Goal: Information Seeking & Learning: Learn about a topic

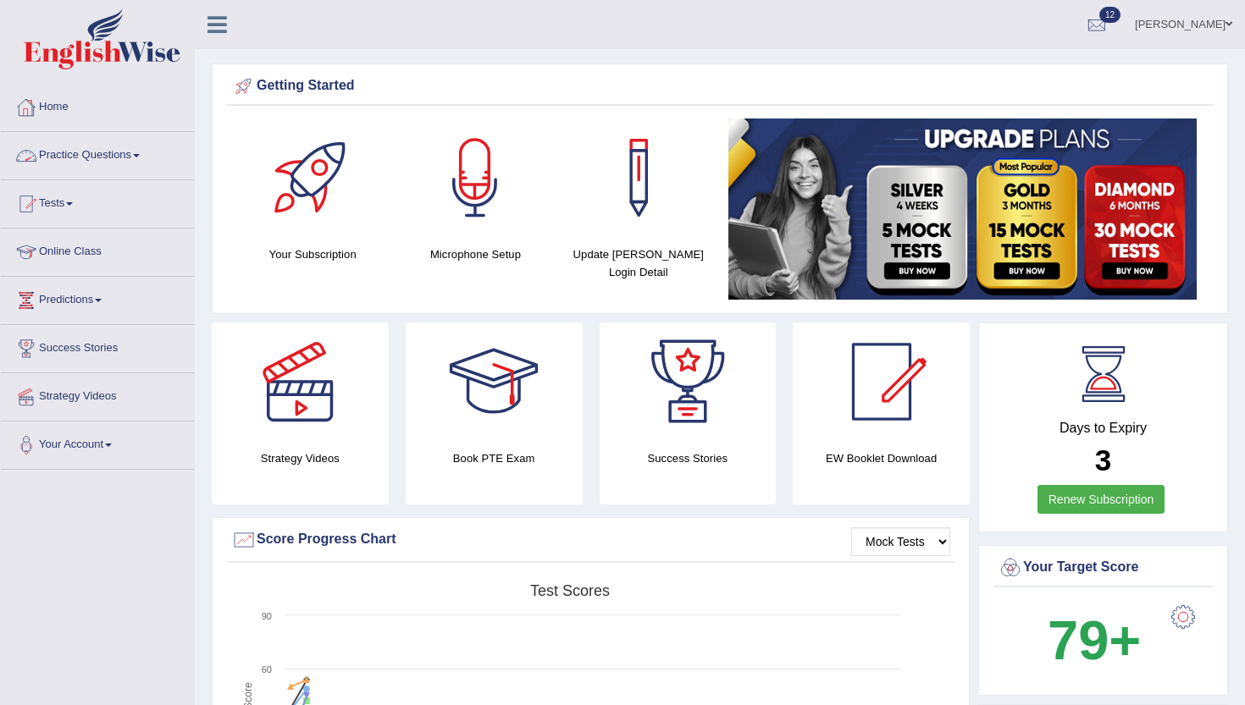
click at [98, 153] on link "Practice Questions" at bounding box center [97, 153] width 193 height 42
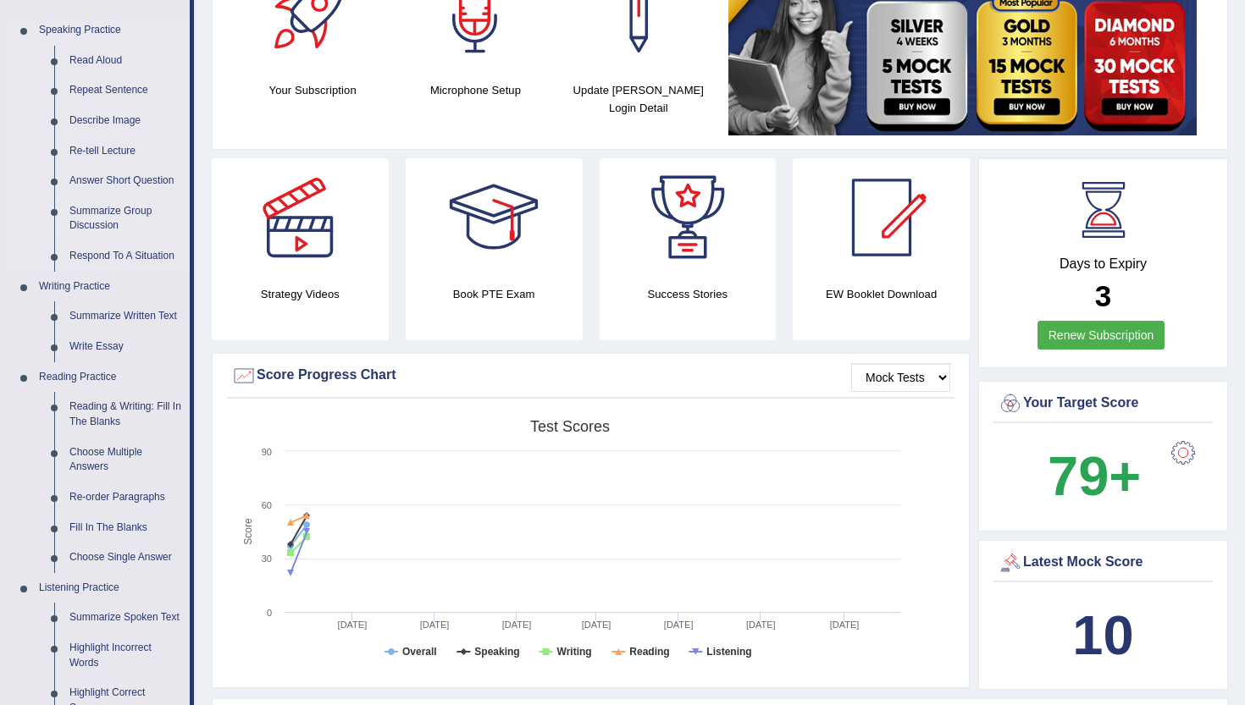
scroll to position [165, 0]
click at [115, 310] on link "Summarize Written Text" at bounding box center [126, 316] width 128 height 30
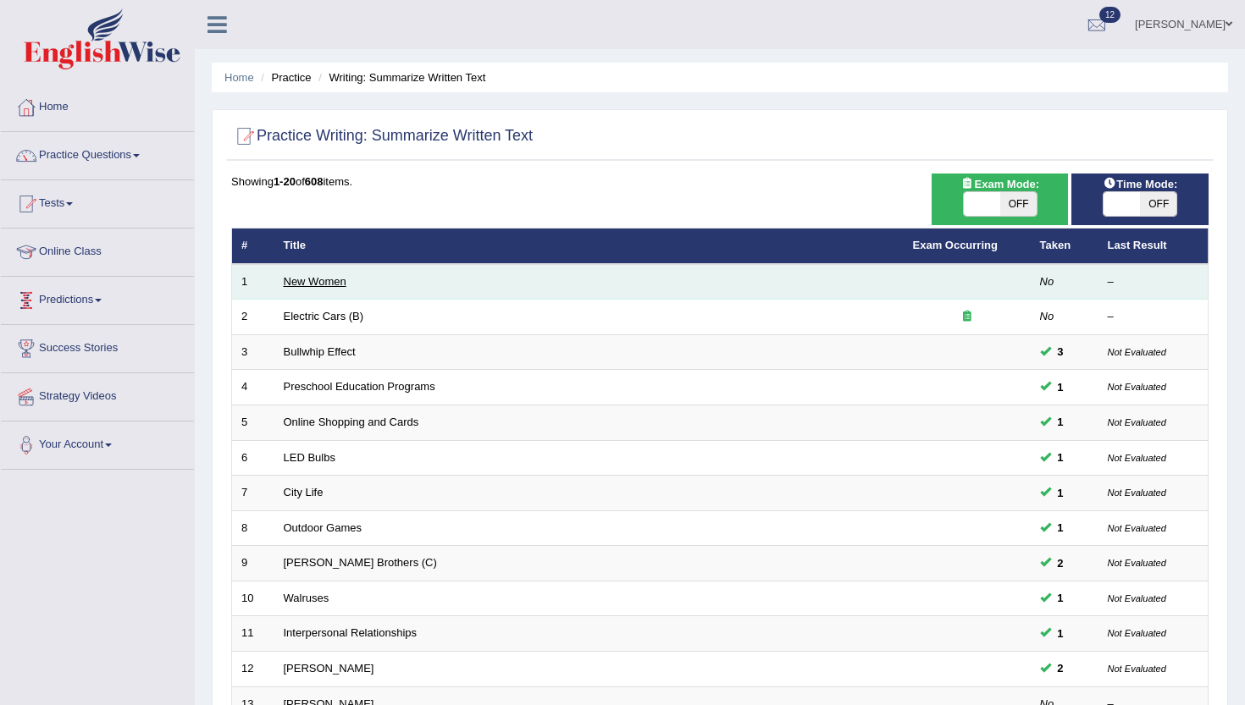
click at [302, 282] on link "New Women" at bounding box center [315, 281] width 63 height 13
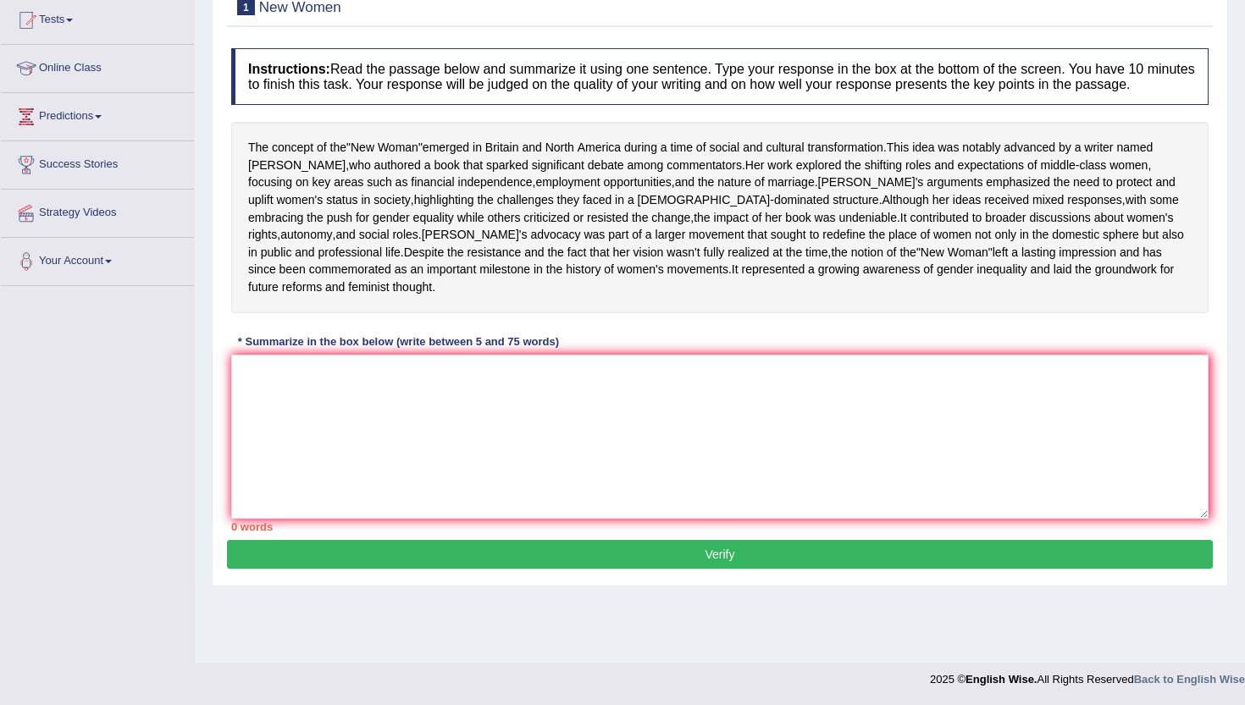
scroll to position [184, 0]
click at [332, 437] on textarea at bounding box center [719, 437] width 977 height 164
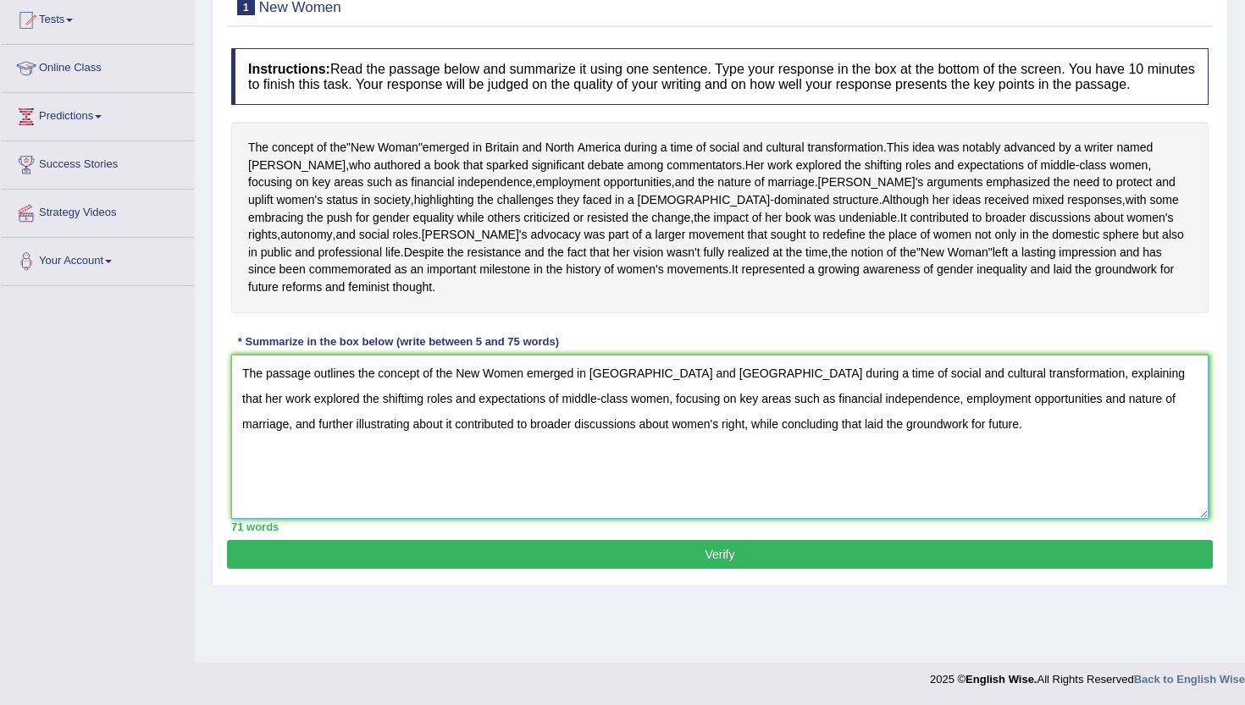
type textarea "The passage outlines the concept of the New Women emerged in Britain and Northe…"
click at [583, 569] on button "Verify" at bounding box center [719, 554] width 985 height 29
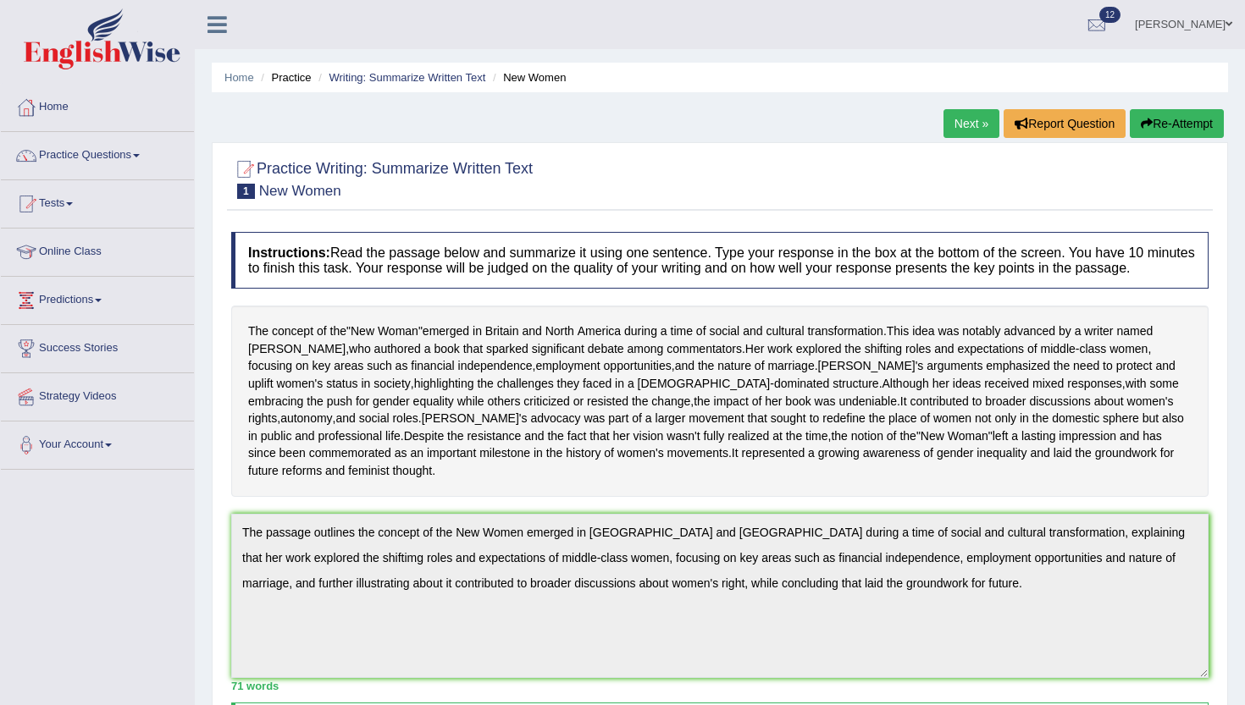
scroll to position [0, 0]
click at [137, 154] on link "Practice Questions" at bounding box center [97, 153] width 193 height 42
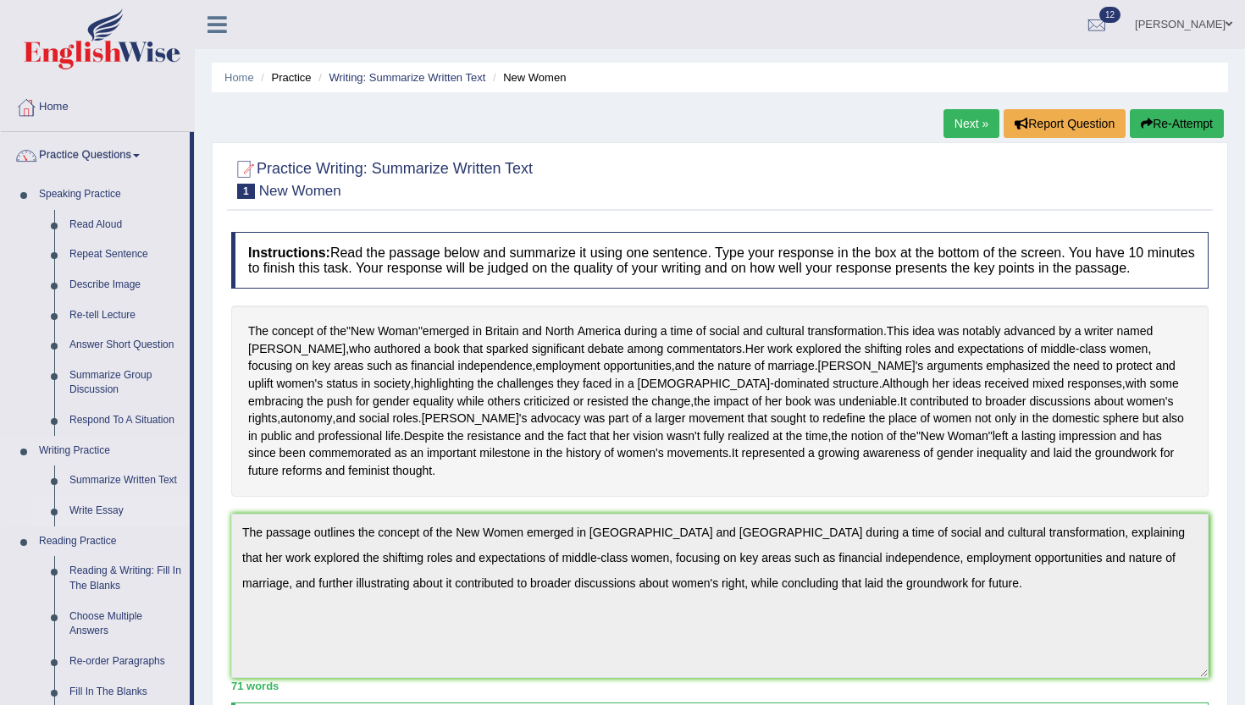
click at [107, 507] on link "Write Essay" at bounding box center [126, 511] width 128 height 30
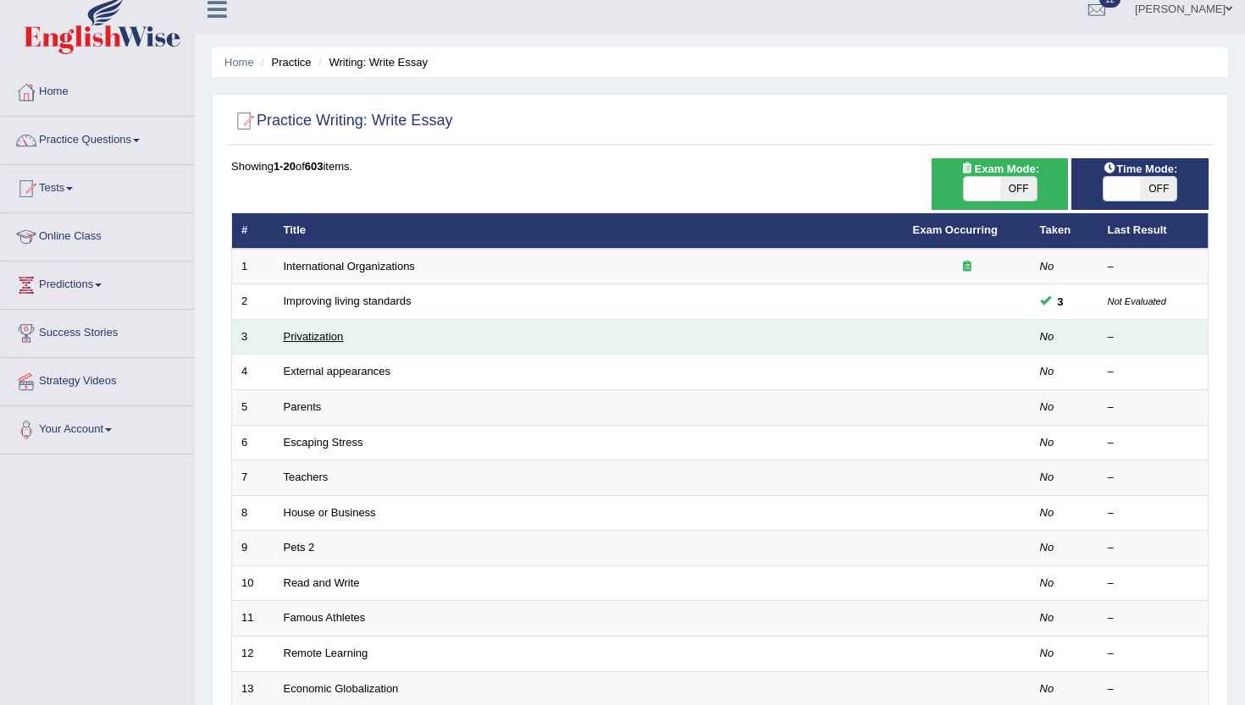
scroll to position [20, 0]
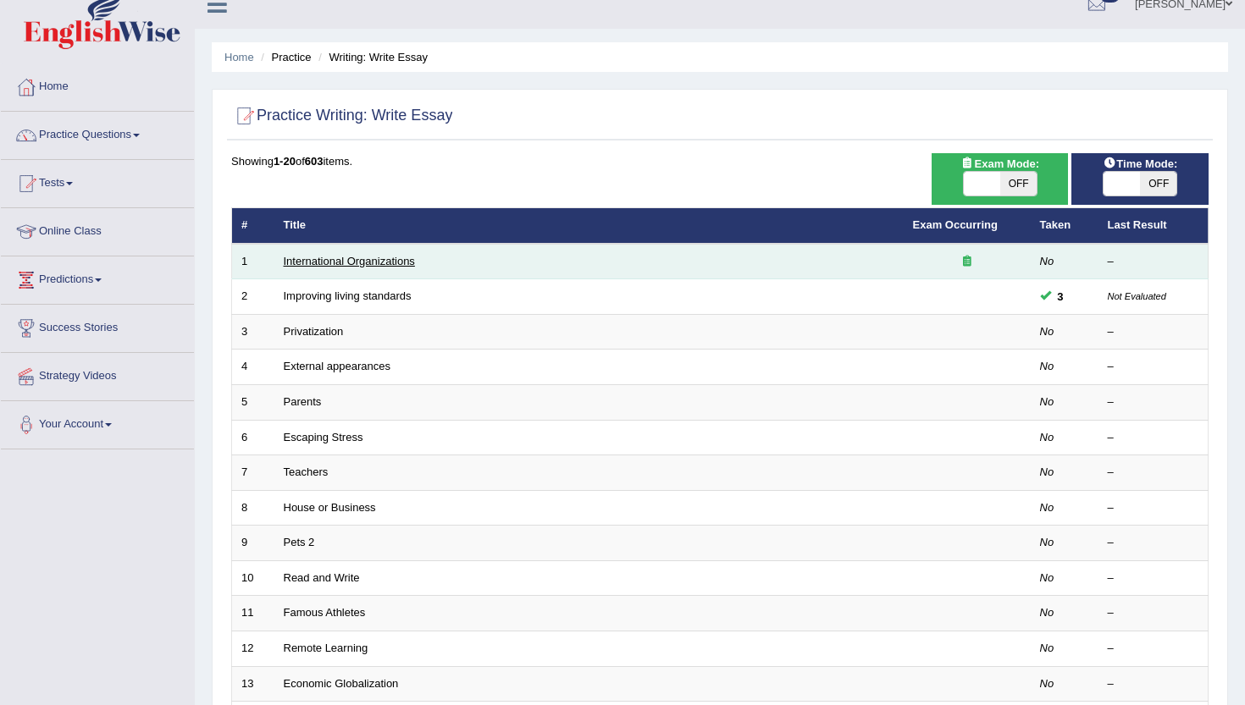
click at [335, 265] on link "International Organizations" at bounding box center [349, 261] width 131 height 13
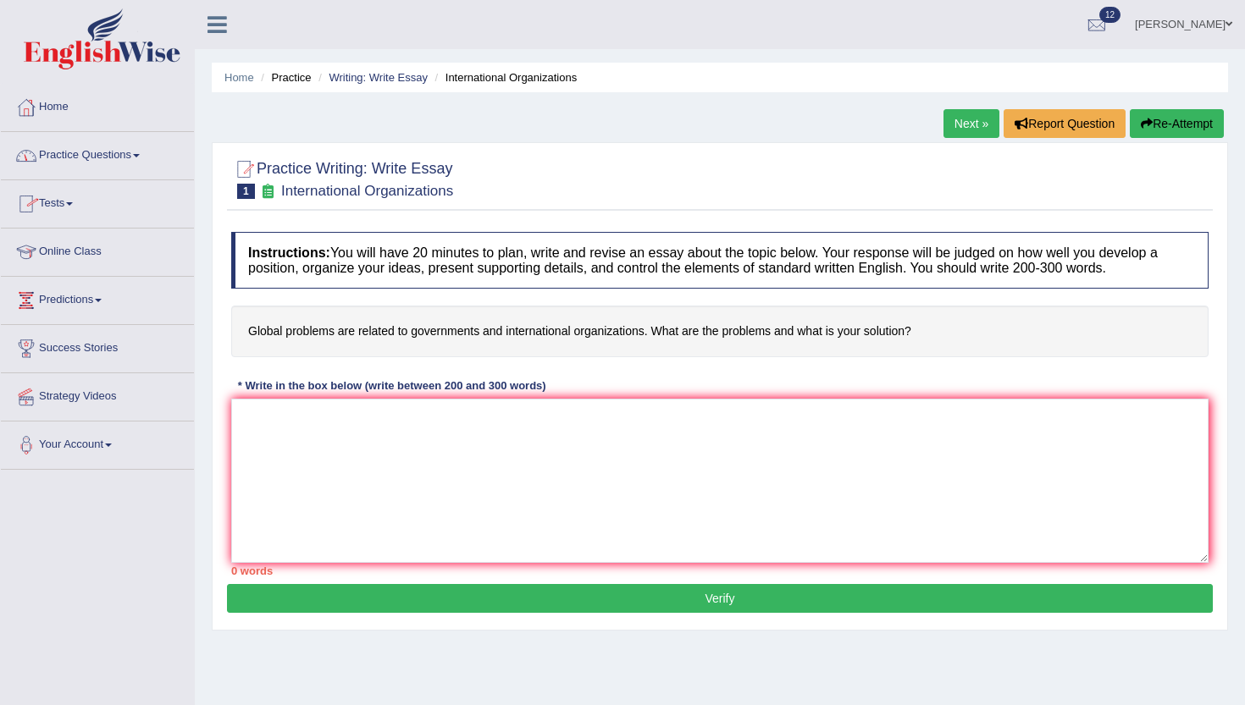
click at [114, 157] on link "Practice Questions" at bounding box center [97, 153] width 193 height 42
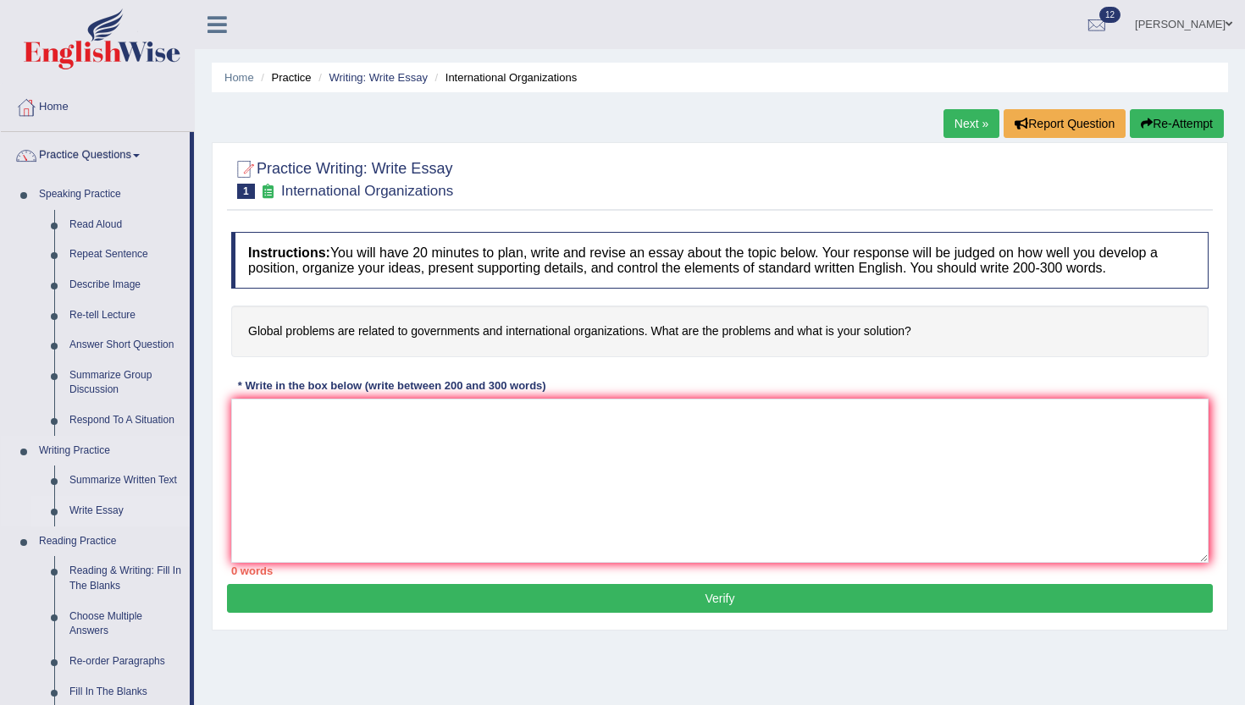
click at [104, 508] on link "Write Essay" at bounding box center [126, 511] width 128 height 30
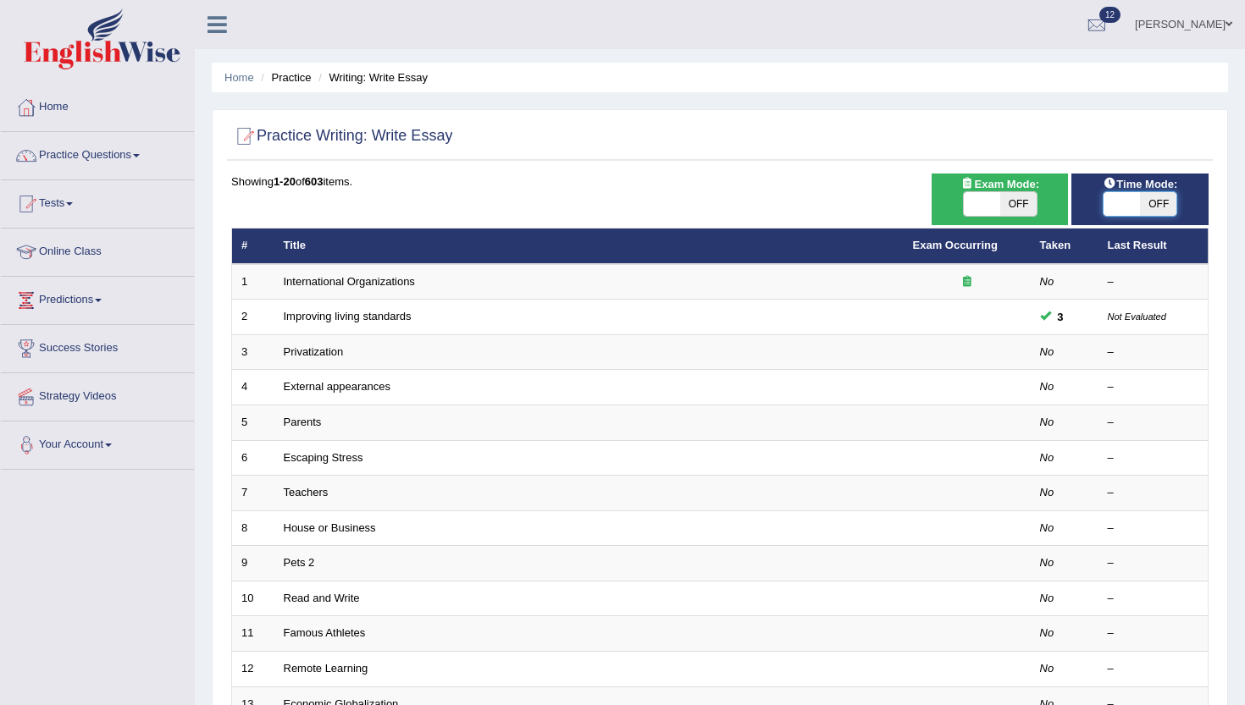
click at [1137, 207] on span at bounding box center [1121, 204] width 36 height 24
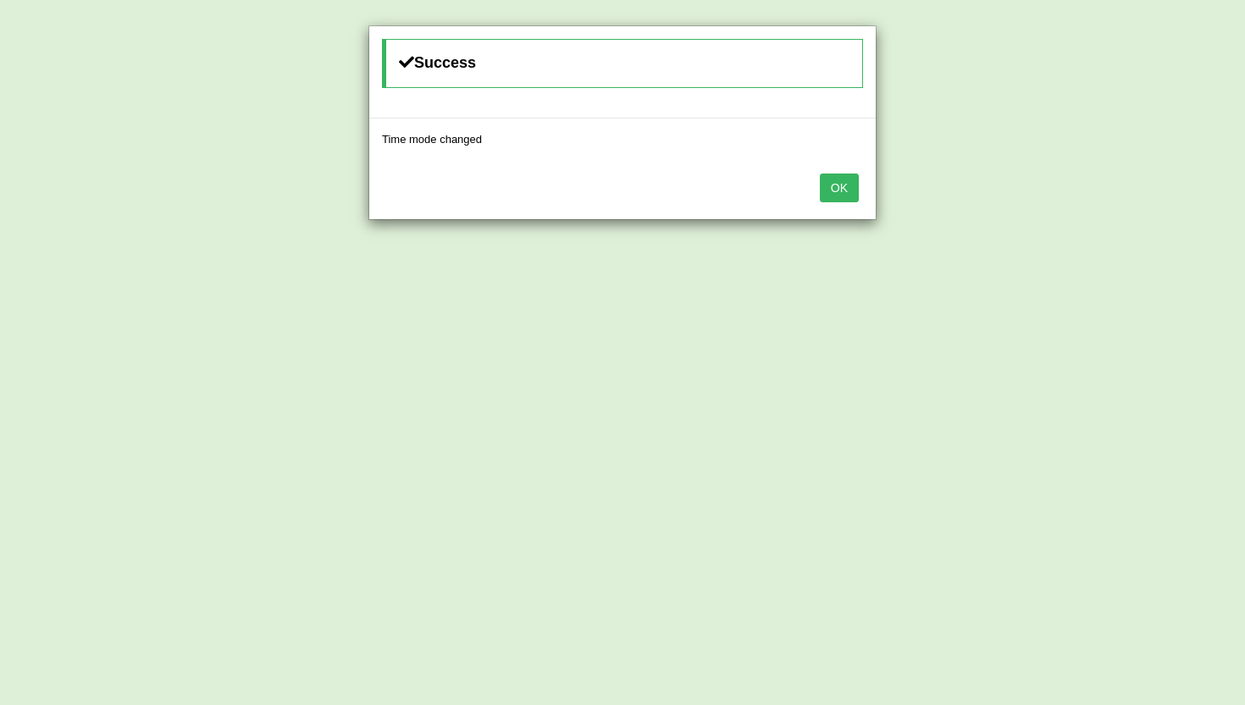
click at [841, 187] on button "OK" at bounding box center [839, 188] width 39 height 29
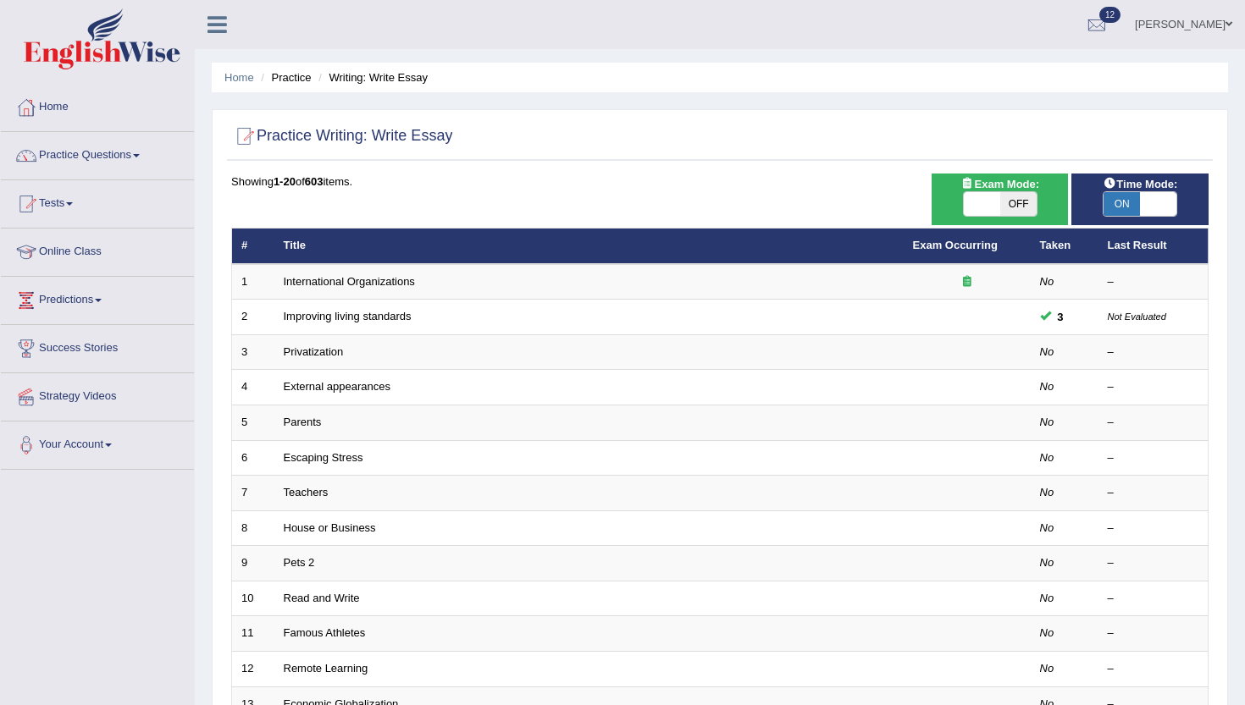
click at [1128, 204] on span "ON" at bounding box center [1121, 204] width 36 height 24
checkbox input "false"
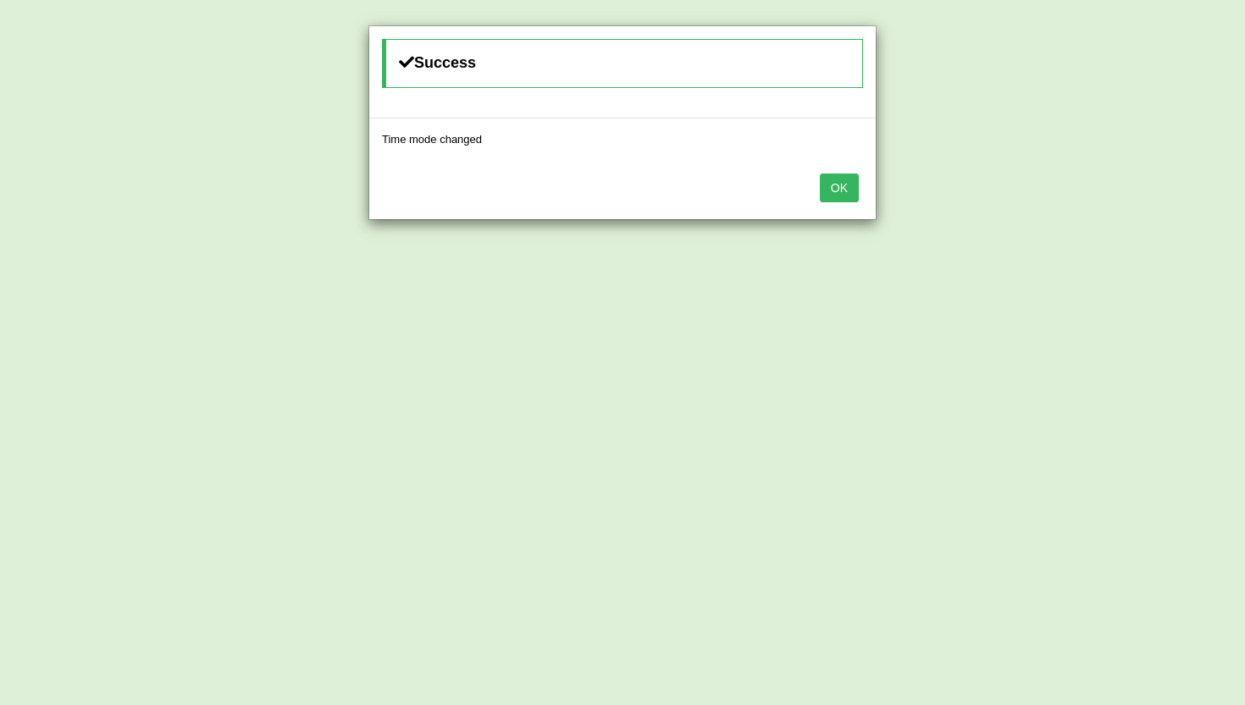
click at [847, 191] on button "OK" at bounding box center [839, 188] width 39 height 29
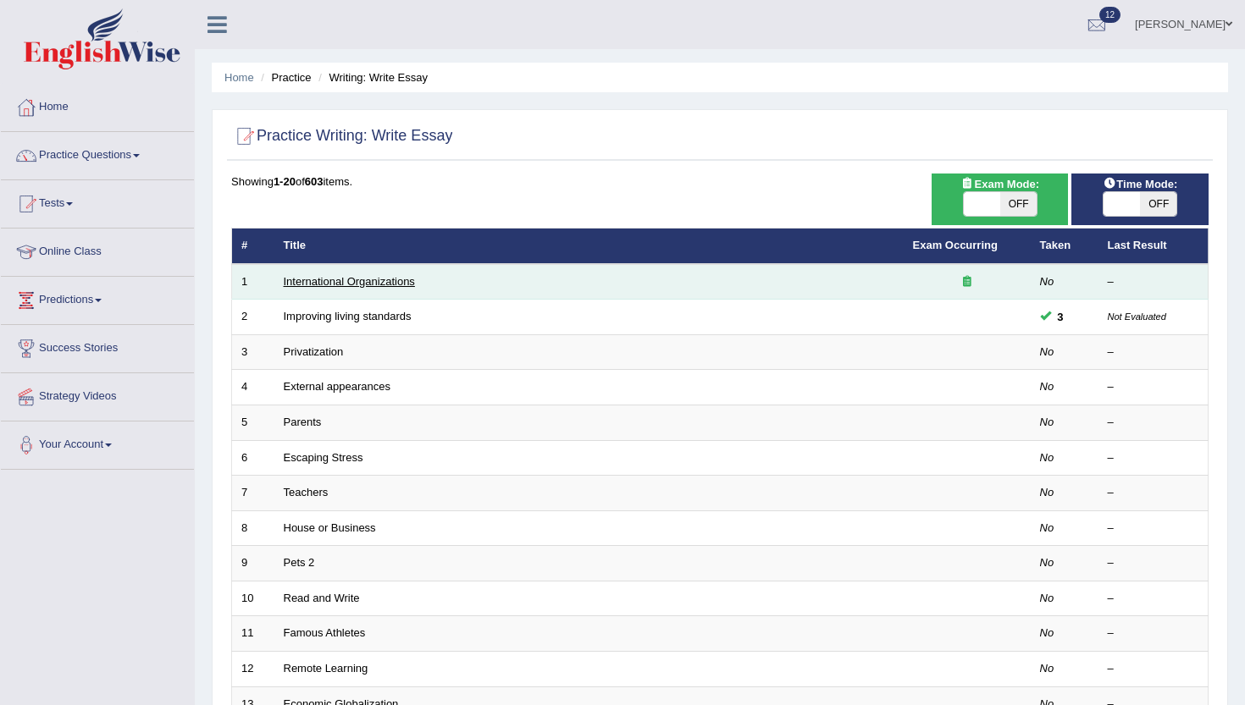
click at [371, 283] on link "International Organizations" at bounding box center [349, 281] width 131 height 13
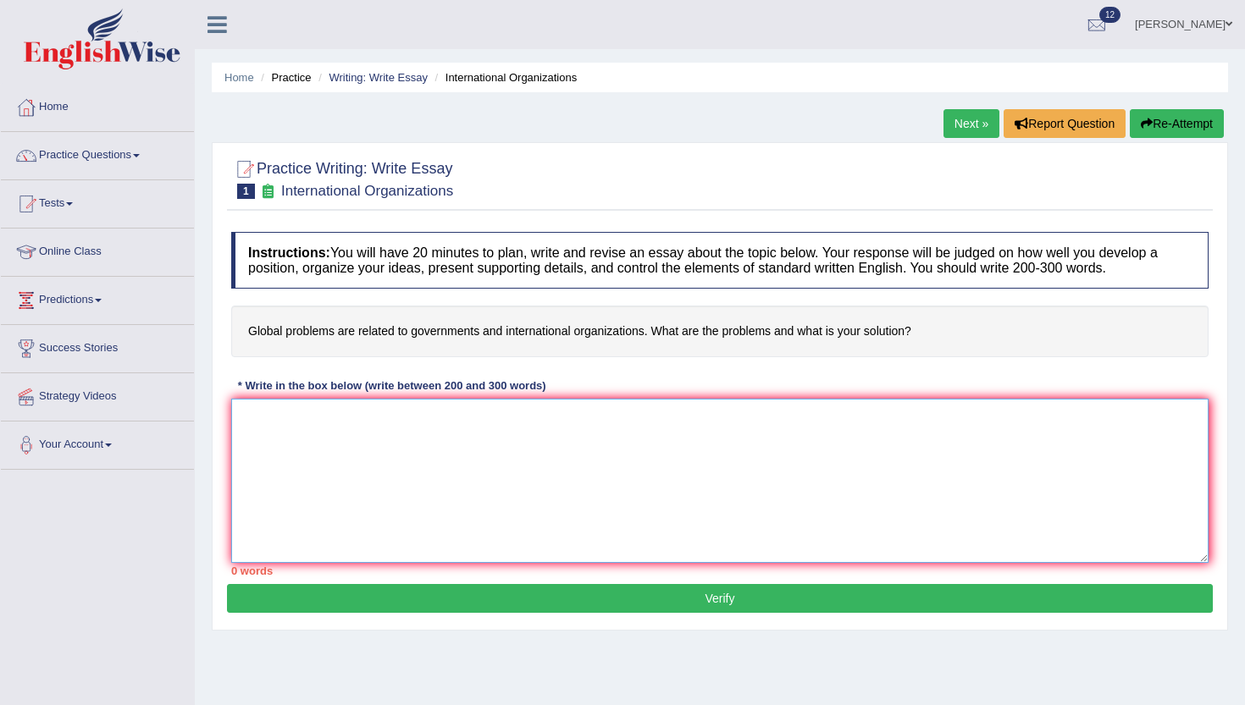
click at [349, 515] on textarea at bounding box center [719, 481] width 977 height 164
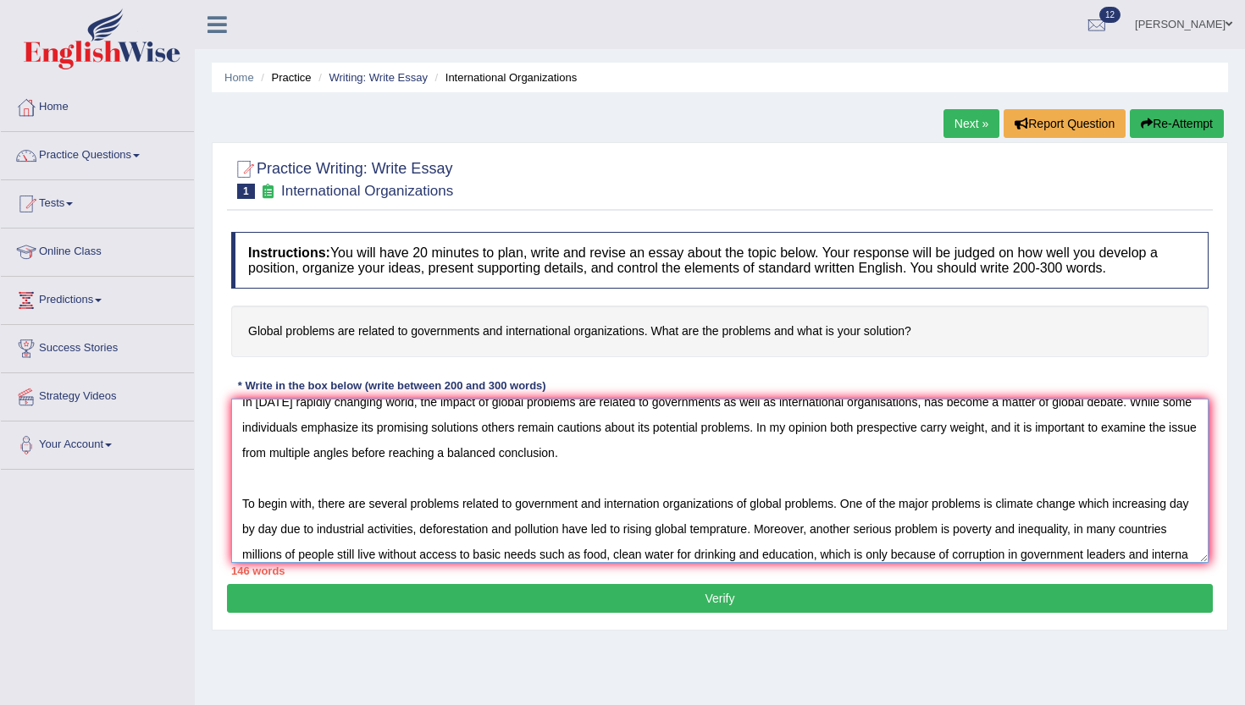
scroll to position [41, 0]
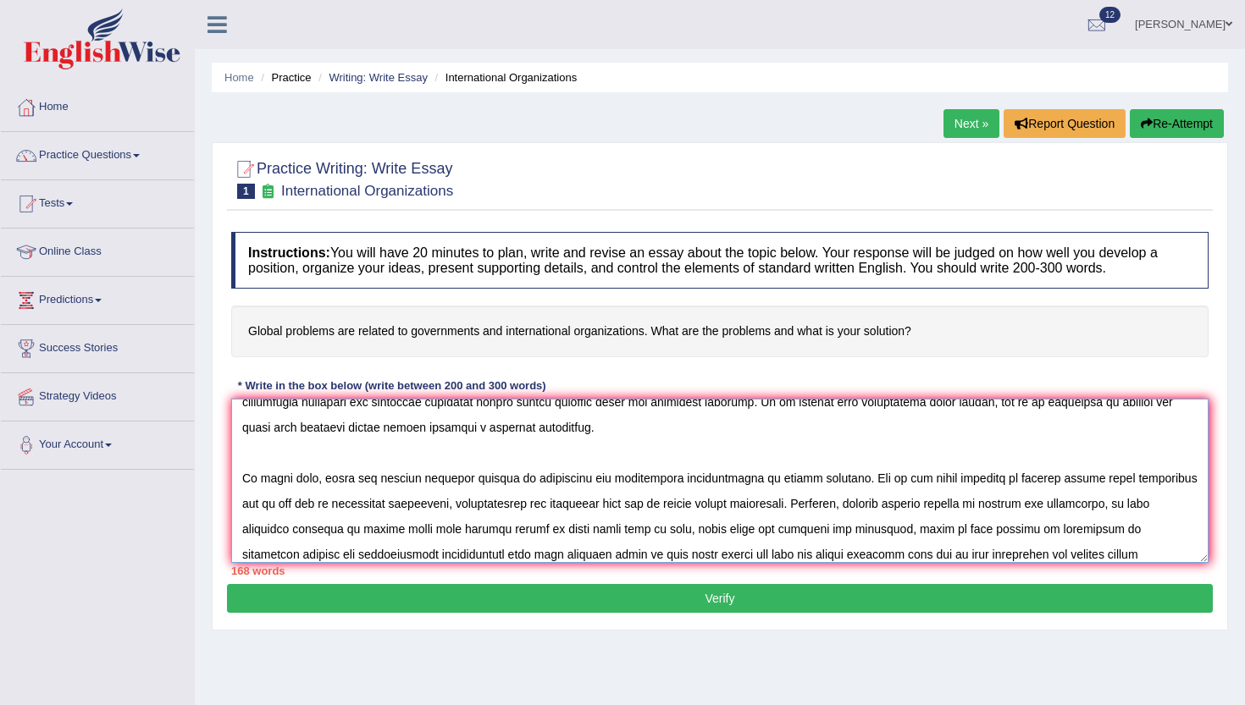
click at [809, 555] on textarea at bounding box center [719, 481] width 977 height 164
click at [1052, 554] on textarea at bounding box center [719, 481] width 977 height 164
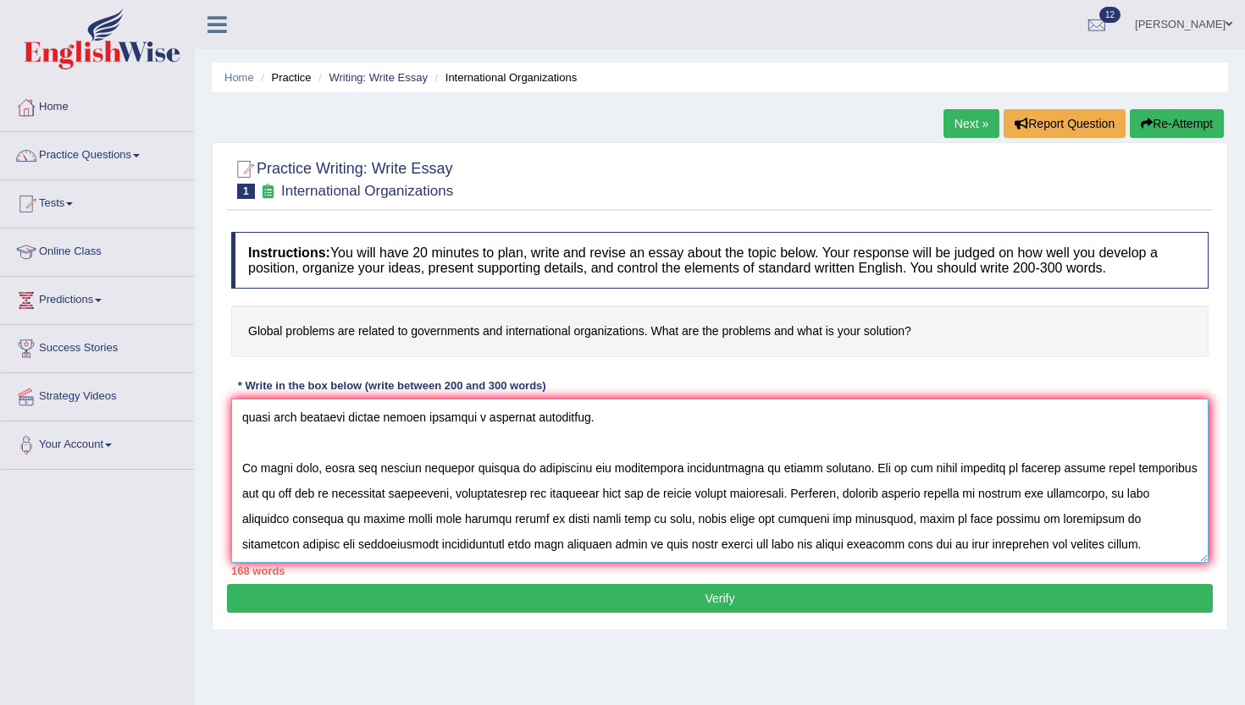
scroll to position [91, 0]
click at [986, 429] on textarea at bounding box center [719, 481] width 977 height 164
click at [1159, 494] on textarea at bounding box center [719, 481] width 977 height 164
click at [384, 503] on textarea at bounding box center [719, 481] width 977 height 164
click at [379, 503] on textarea at bounding box center [719, 481] width 977 height 164
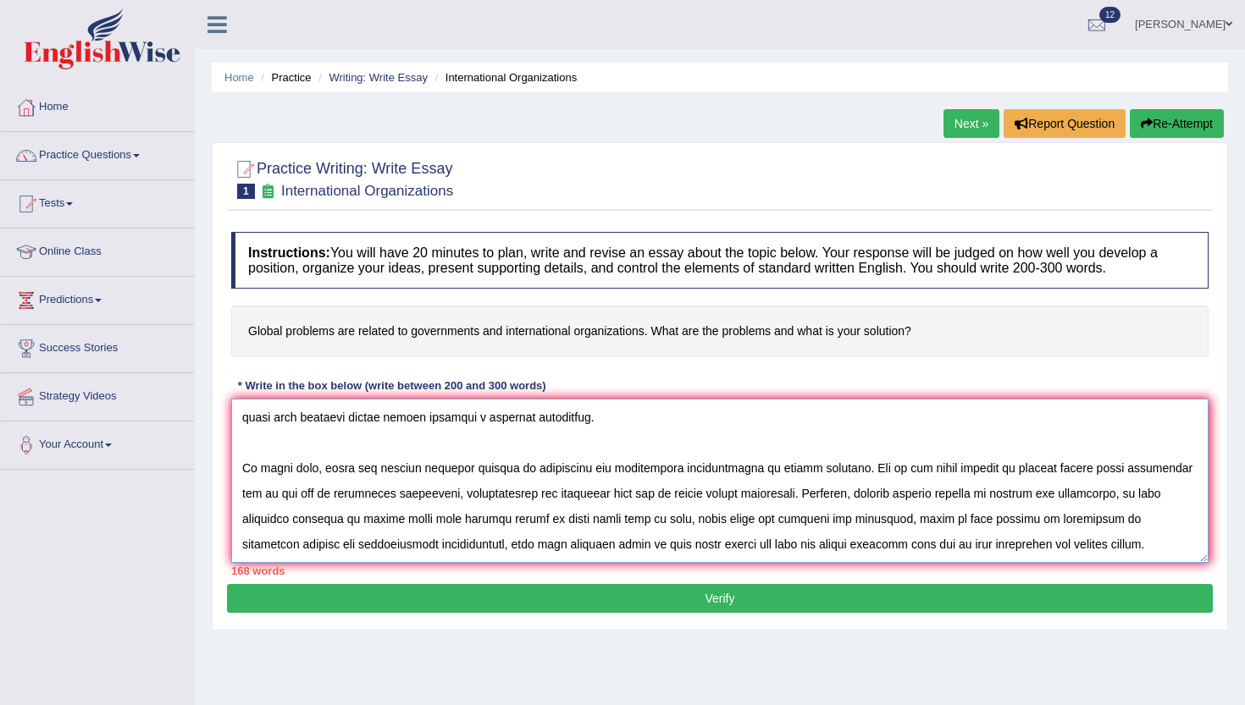
click at [1068, 507] on textarea at bounding box center [719, 481] width 977 height 164
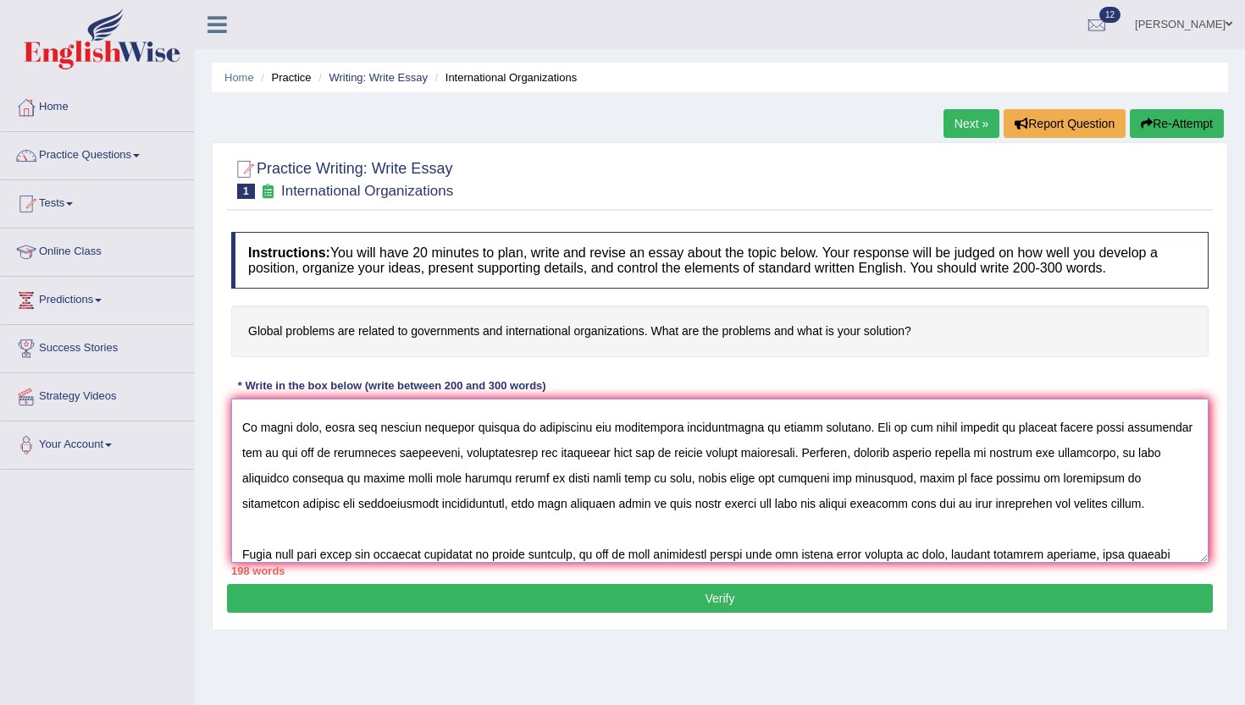
scroll to position [117, 0]
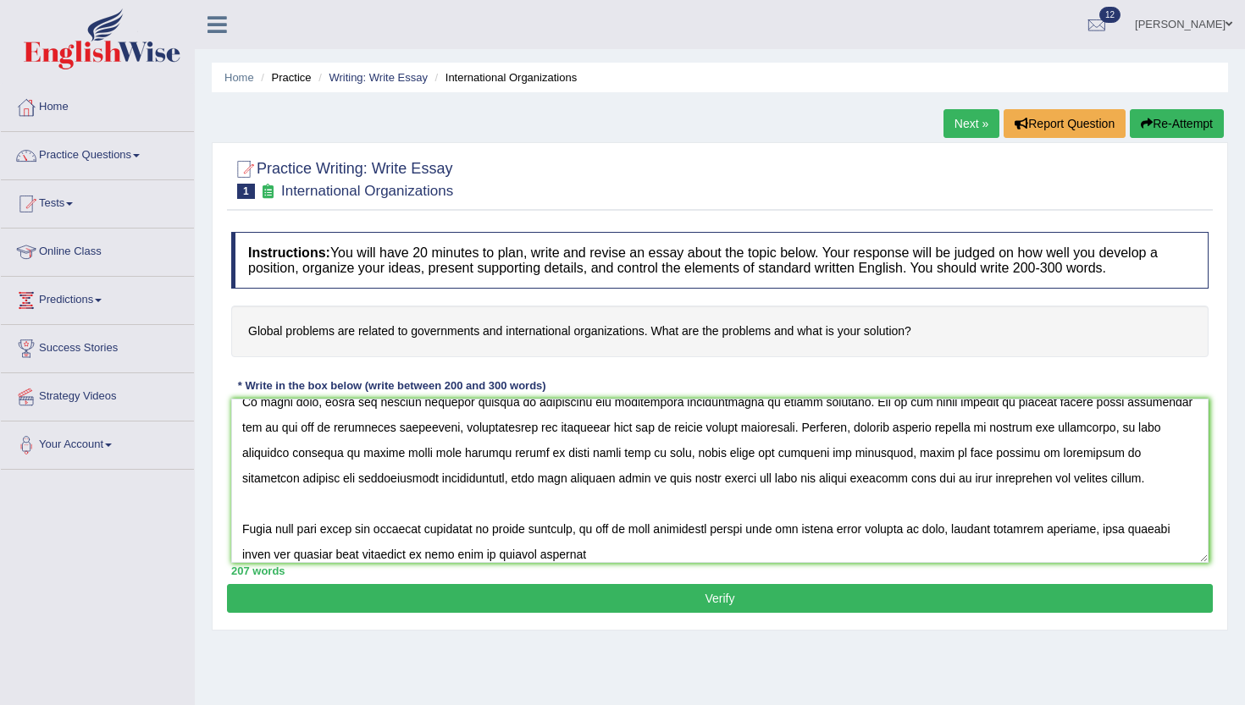
click at [738, 569] on div "207 words" at bounding box center [719, 571] width 977 height 16
click at [585, 552] on textarea at bounding box center [719, 481] width 977 height 164
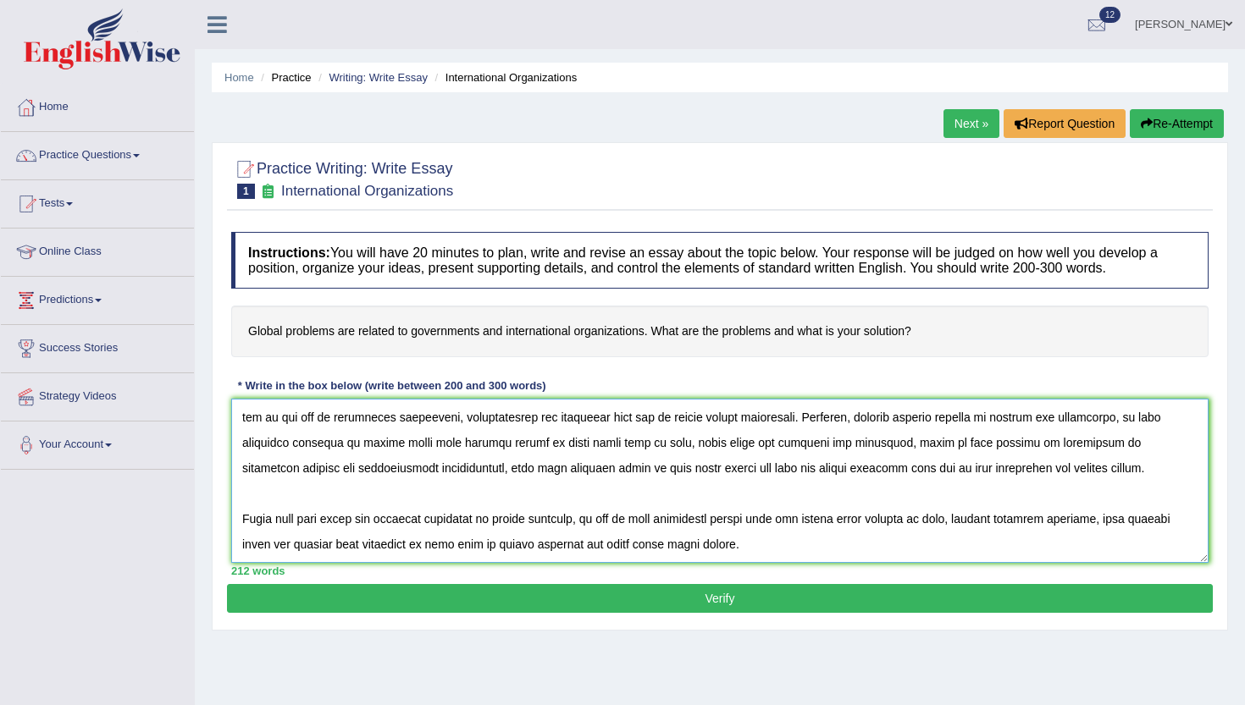
click at [743, 538] on textarea at bounding box center [719, 481] width 977 height 164
click at [743, 537] on textarea at bounding box center [719, 481] width 977 height 164
click at [863, 538] on textarea at bounding box center [719, 481] width 977 height 164
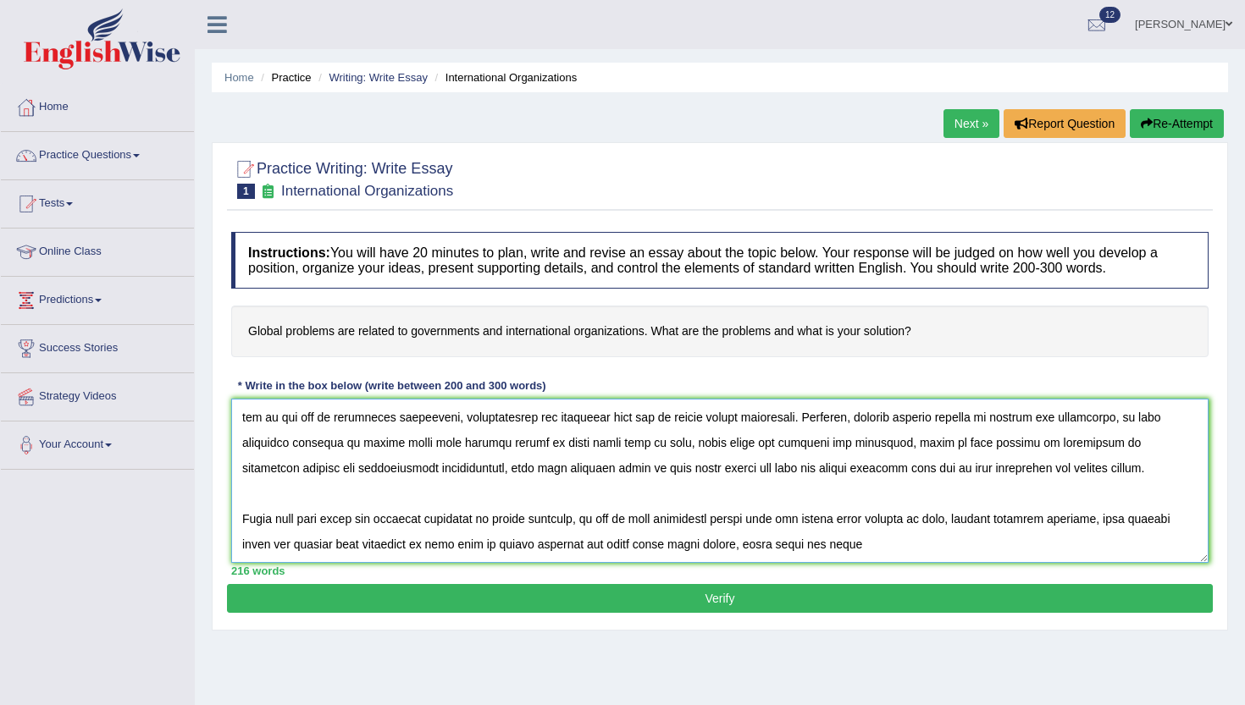
click at [863, 538] on textarea at bounding box center [719, 481] width 977 height 164
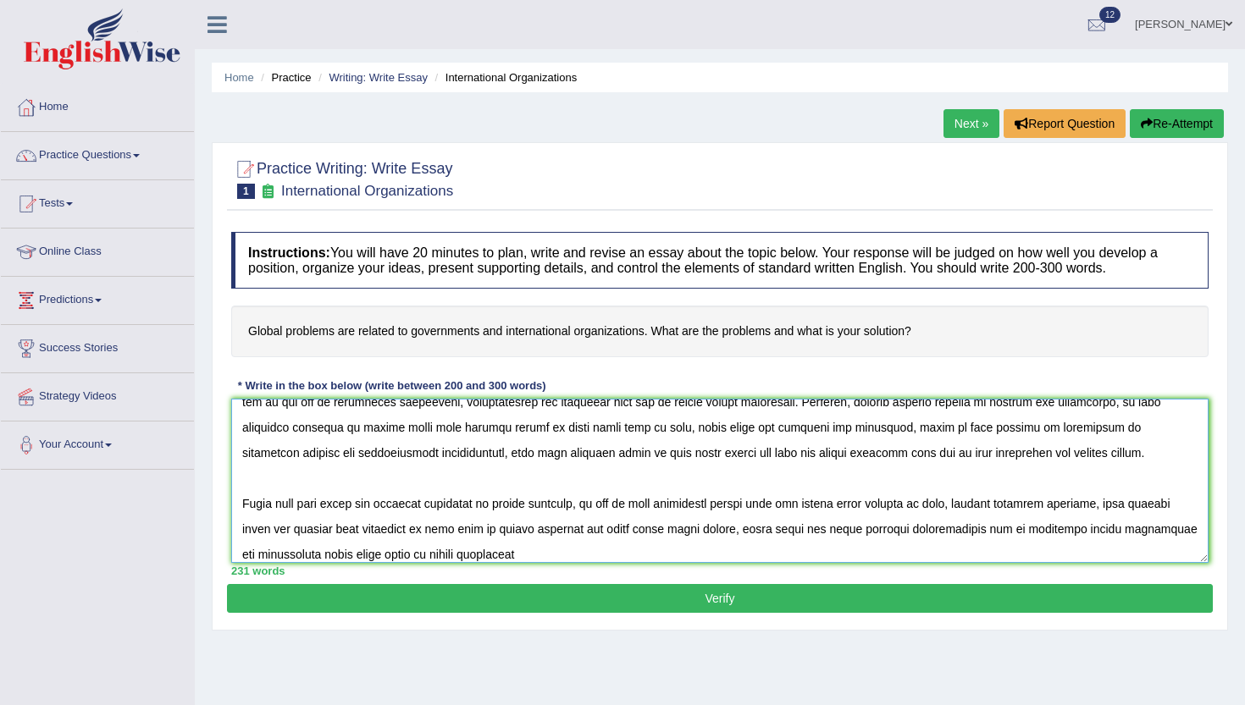
click at [552, 558] on textarea at bounding box center [719, 481] width 977 height 164
click at [308, 556] on textarea at bounding box center [719, 481] width 977 height 164
click at [548, 549] on textarea at bounding box center [719, 481] width 977 height 164
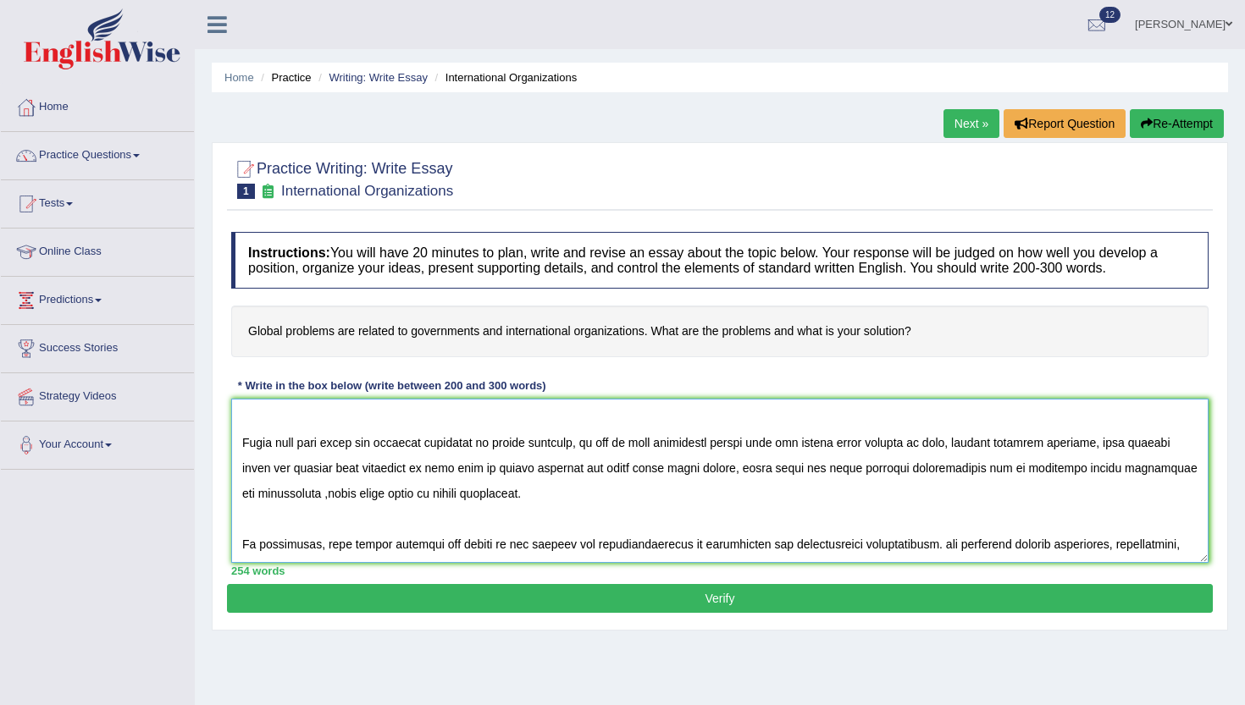
scroll to position [218, 0]
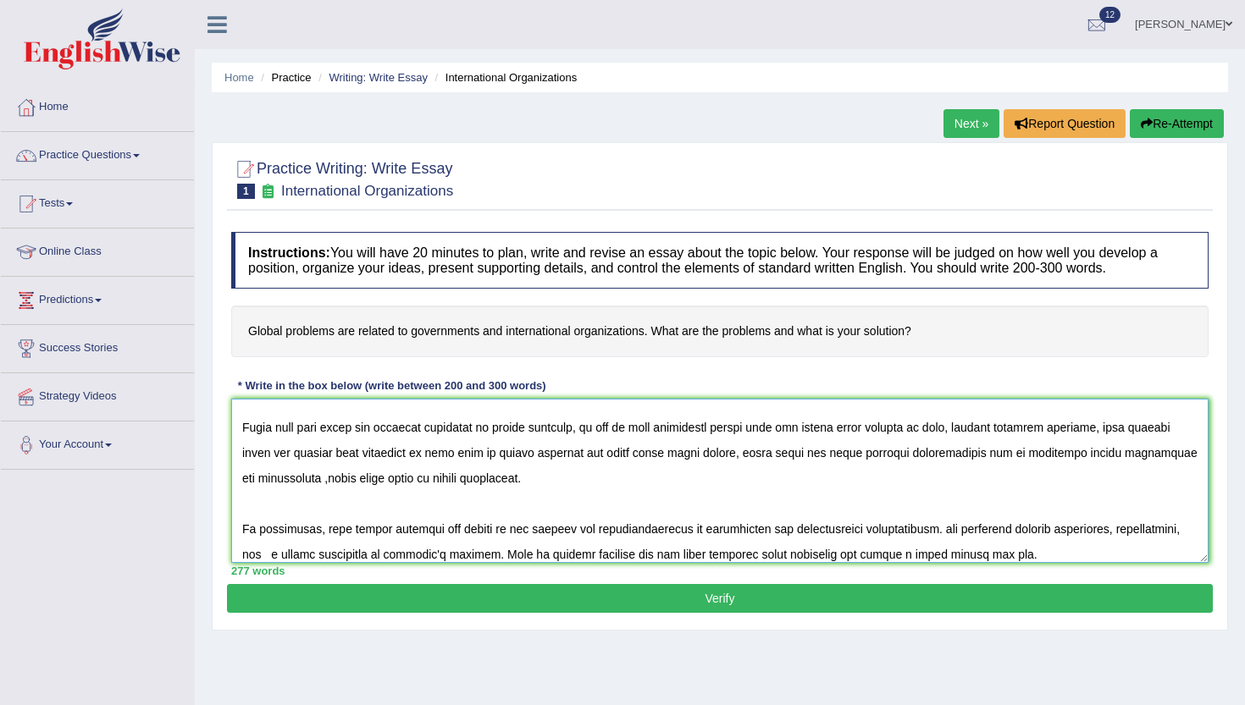
type textarea "In [DATE] rapidly changing world, the impact of global problems are related to …"
click at [667, 601] on button "Verify" at bounding box center [719, 598] width 985 height 29
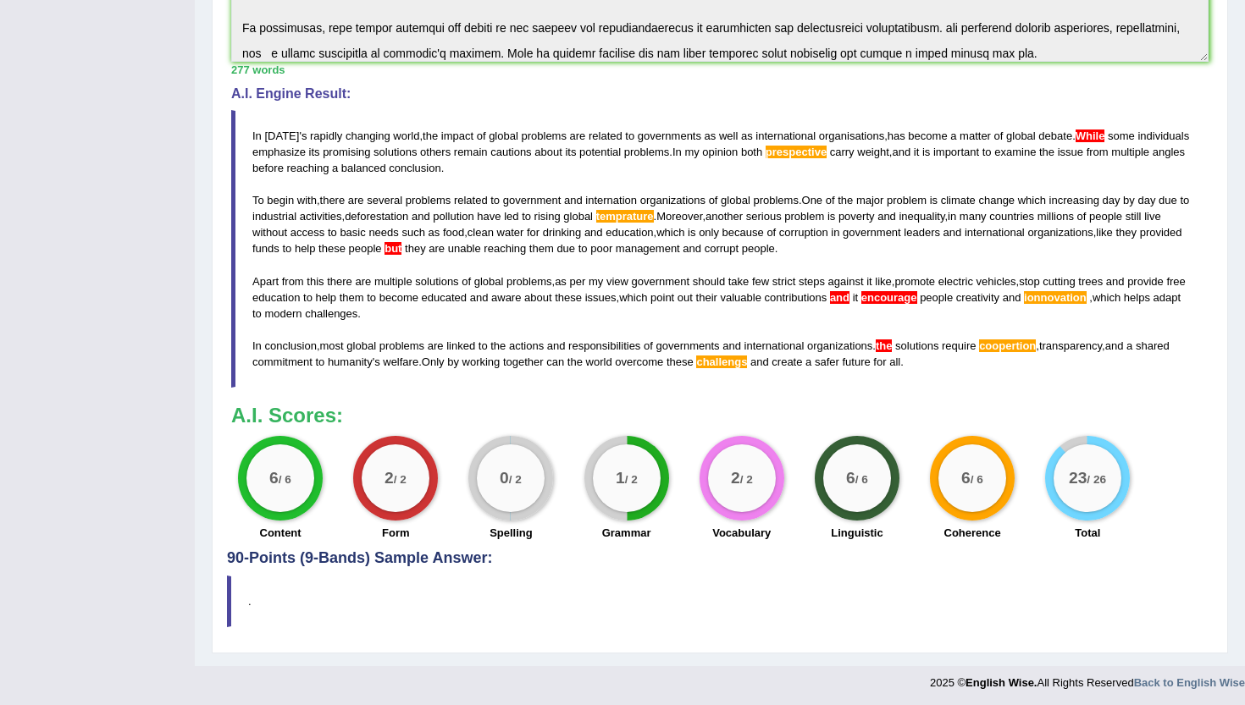
scroll to position [476, 0]
